Goal: Entertainment & Leisure: Consume media (video, audio)

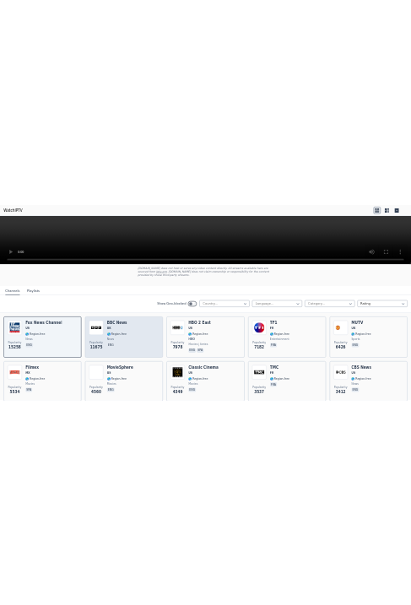
scroll to position [106, 0]
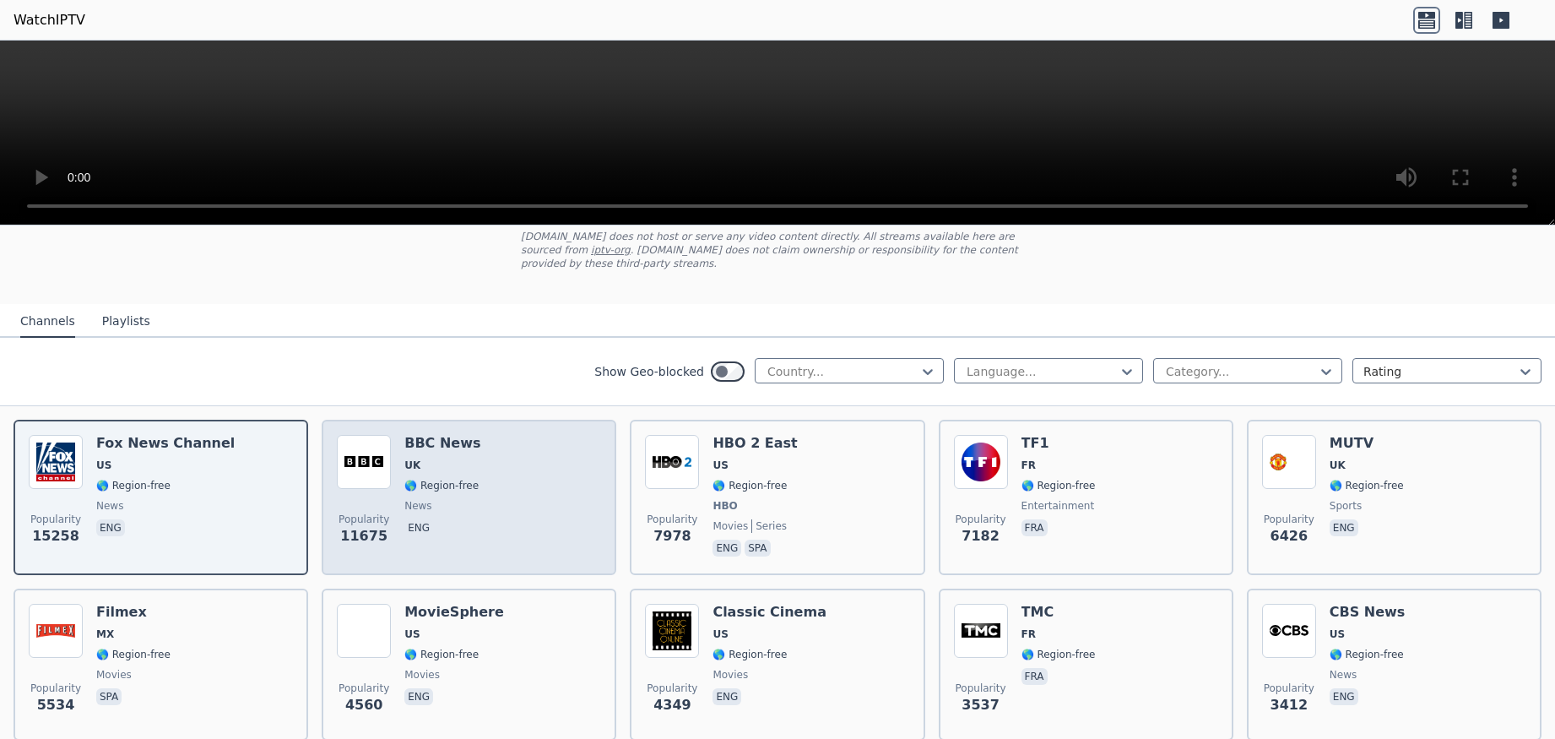
click at [455, 482] on div "BBC News UK 🌎 Region-free news eng" at bounding box center [442, 497] width 76 height 125
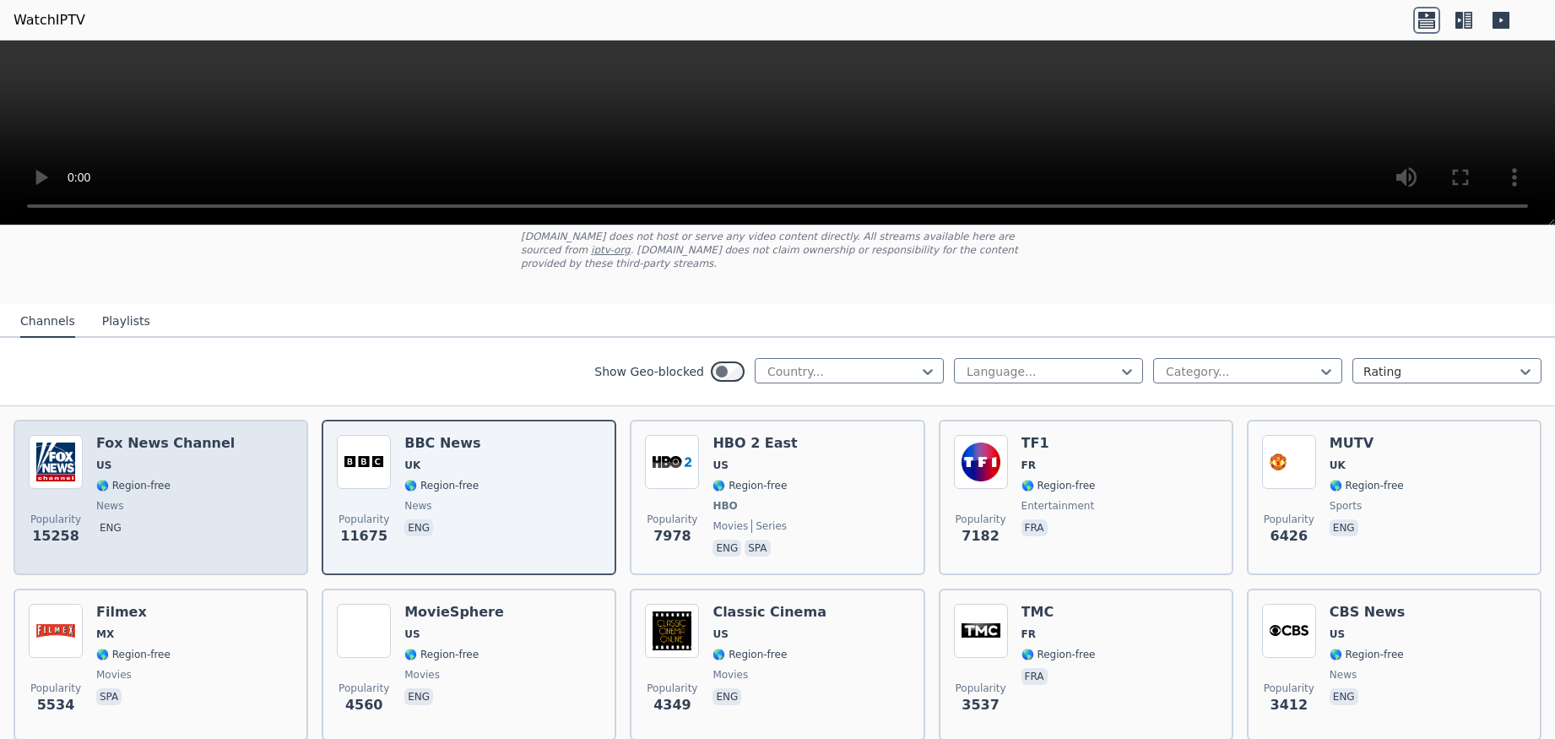
click at [149, 459] on div "[PERSON_NAME] US 🌎 Region-free news eng" at bounding box center [165, 497] width 138 height 125
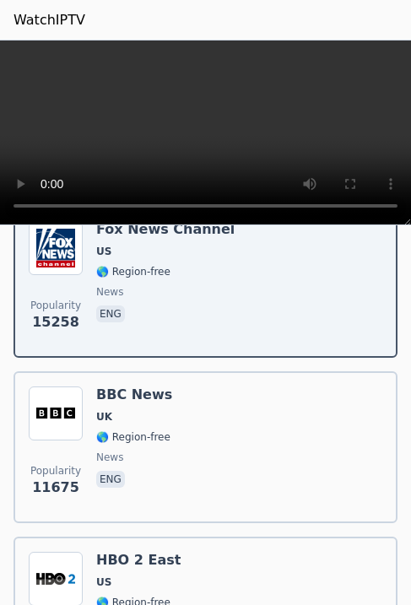
scroll to position [532, 0]
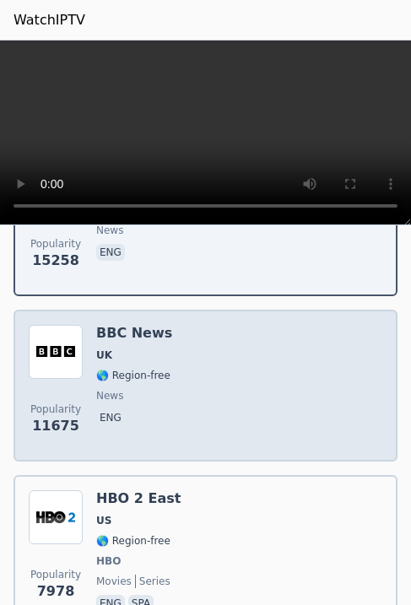
click at [154, 325] on div "BBC News UK 🌎 Region-free news eng" at bounding box center [134, 386] width 76 height 122
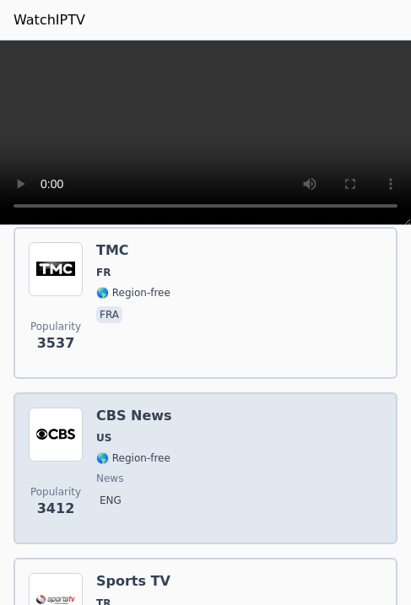
scroll to position [1702, 0]
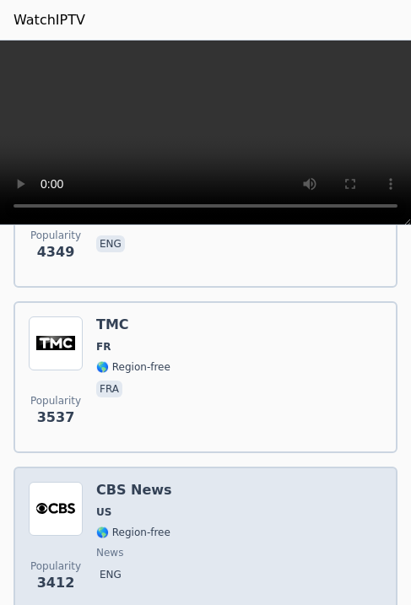
click at [136, 482] on div "CBS News US 🌎 Region-free news eng" at bounding box center [134, 543] width 76 height 122
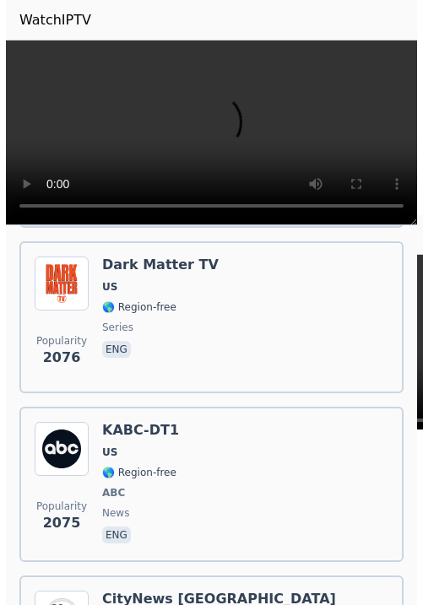
scroll to position [4469, 0]
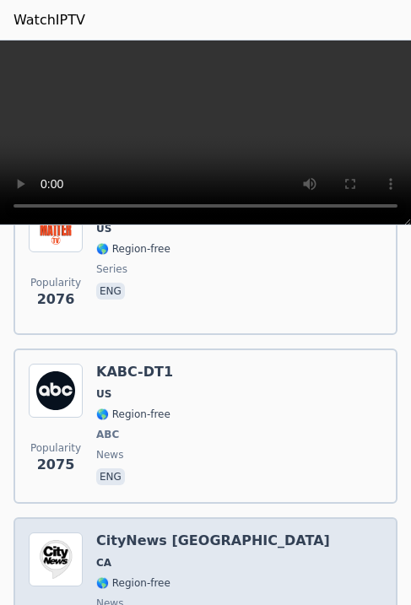
click at [150, 556] on span "CA" at bounding box center [213, 563] width 234 height 14
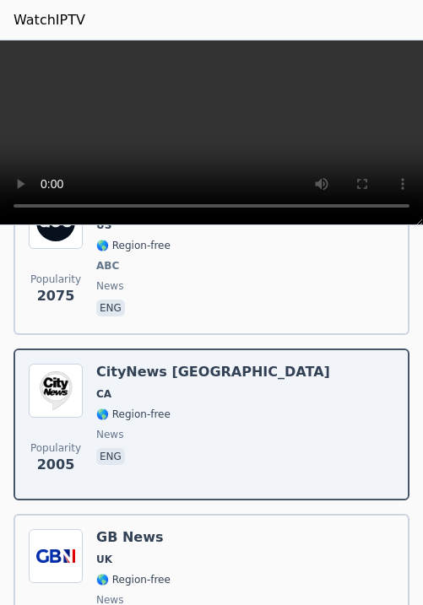
scroll to position [4682, 0]
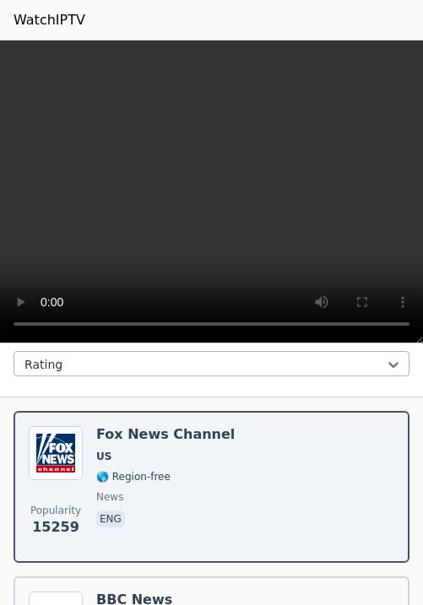
scroll to position [426, 0]
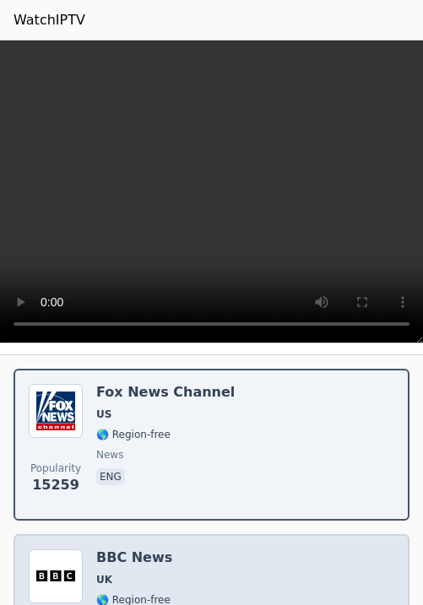
click at [159, 550] on div "BBC News UK 🌎 Region-free news eng" at bounding box center [134, 611] width 76 height 122
